Goal: Register for event/course

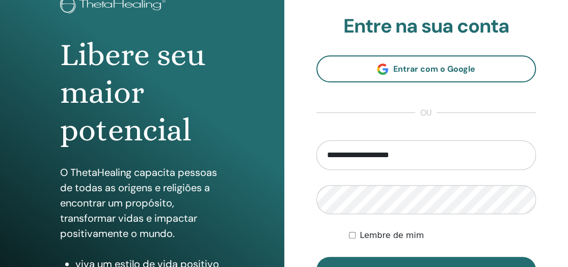
scroll to position [75, 0]
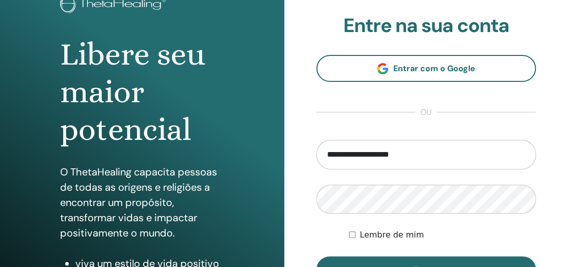
type input "**********"
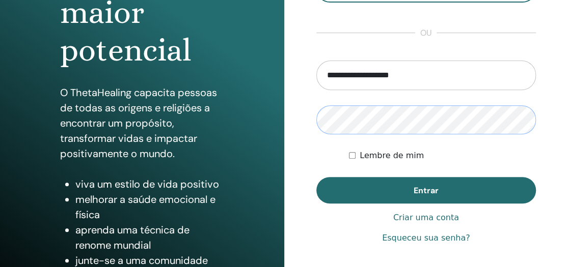
scroll to position [164, 0]
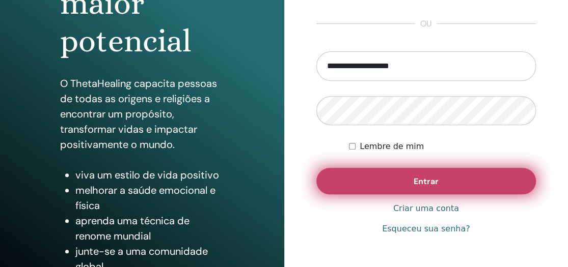
click at [428, 184] on font "Entrar" at bounding box center [426, 181] width 25 height 11
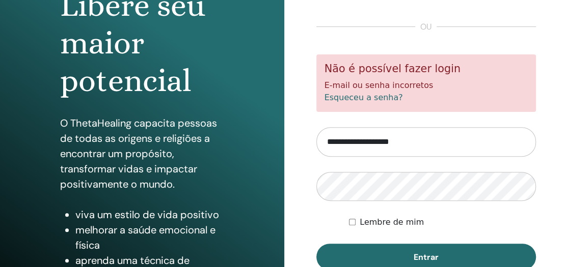
scroll to position [128, 0]
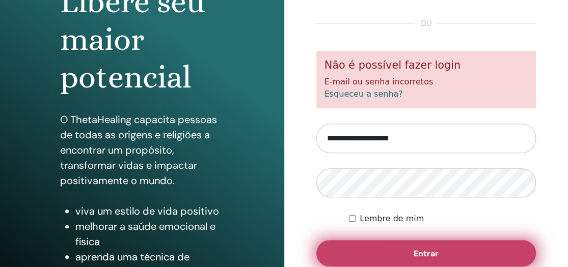
click at [446, 258] on button "Entrar" at bounding box center [426, 253] width 220 height 26
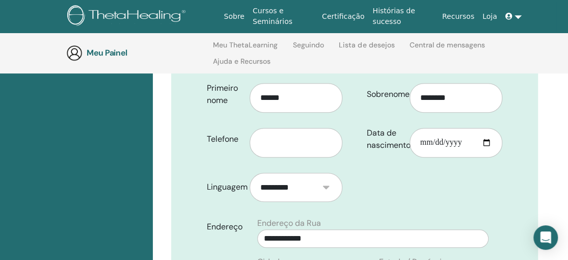
scroll to position [247, 0]
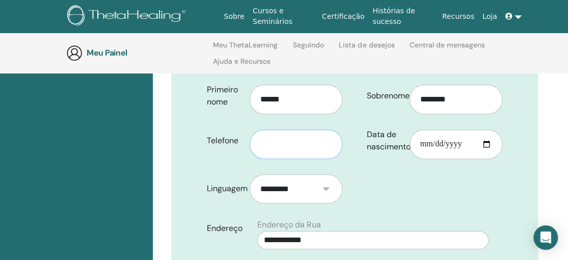
click at [311, 131] on input "text" at bounding box center [296, 144] width 93 height 30
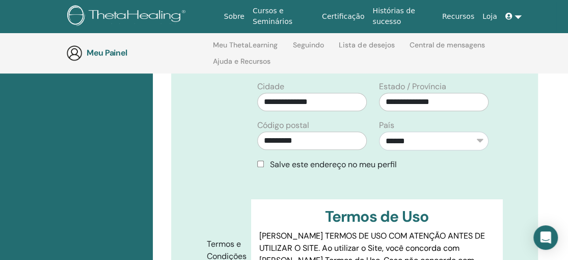
scroll to position [420, 0]
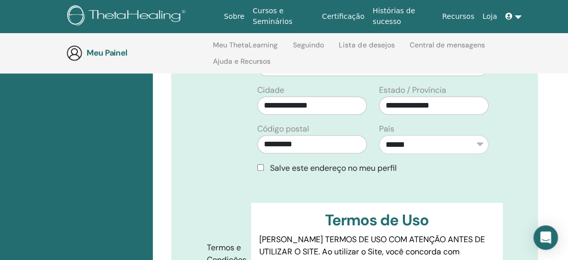
type input "**********"
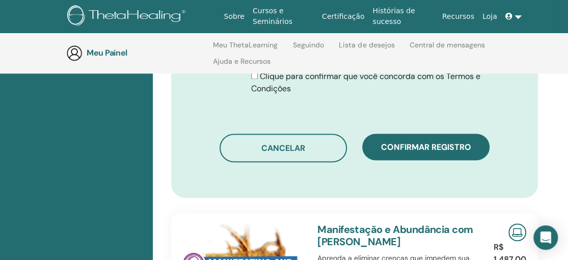
scroll to position [677, 0]
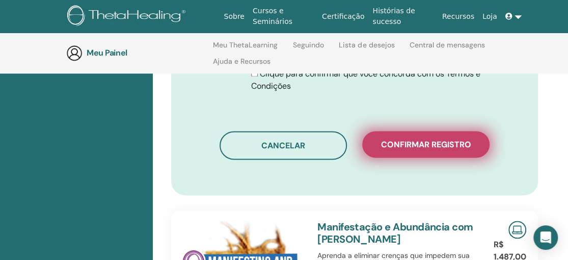
click at [449, 139] on font "Confirmar registro" at bounding box center [426, 144] width 90 height 11
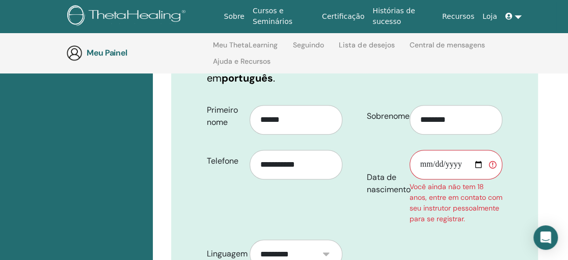
scroll to position [226, 0]
click at [421, 150] on input "Data de nascimento" at bounding box center [455, 165] width 93 height 30
type input "**********"
click at [307, 187] on div "**********" at bounding box center [276, 165] width 155 height 134
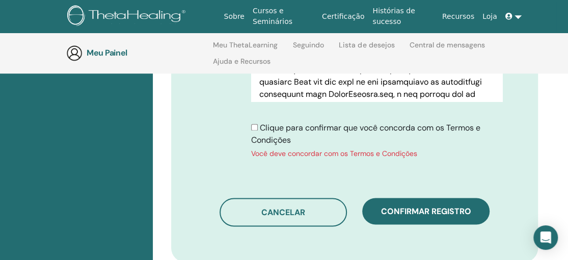
scroll to position [671, 0]
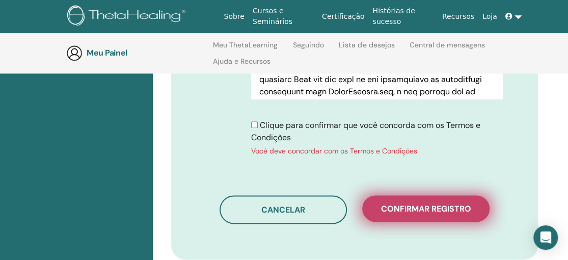
click at [432, 205] on font "Confirmar registro" at bounding box center [426, 208] width 90 height 11
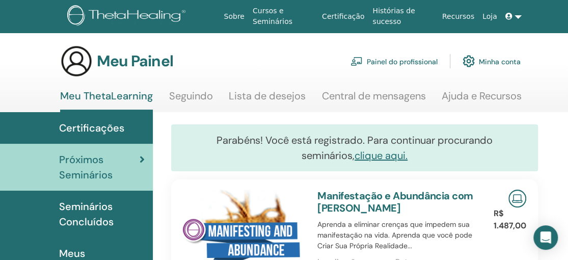
click at [517, 16] on link at bounding box center [513, 16] width 24 height 19
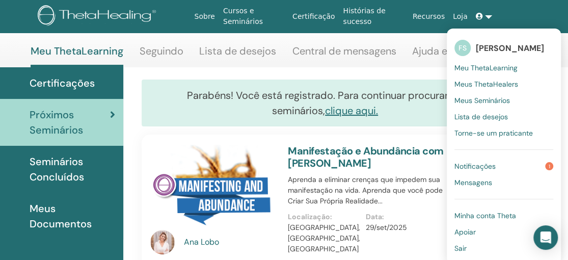
scroll to position [45, 31]
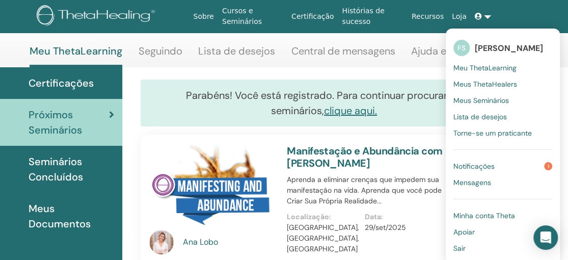
click at [520, 16] on ul "Sobre Cursos e Seminários Certificação Histórias de sucesso Recursos Loja FS Fl…" at bounding box center [341, 17] width 367 height 30
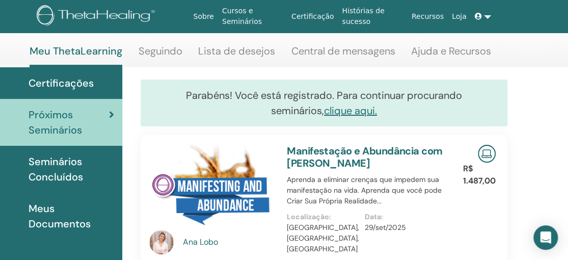
click at [488, 17] on link at bounding box center [483, 16] width 24 height 19
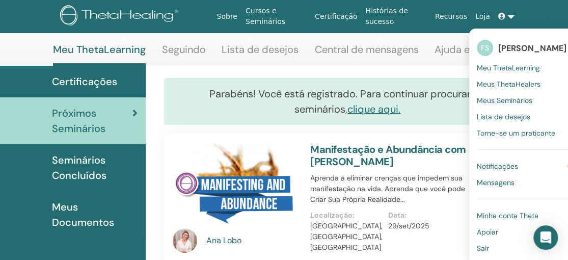
scroll to position [47, 6]
